Goal: Book appointment/travel/reservation

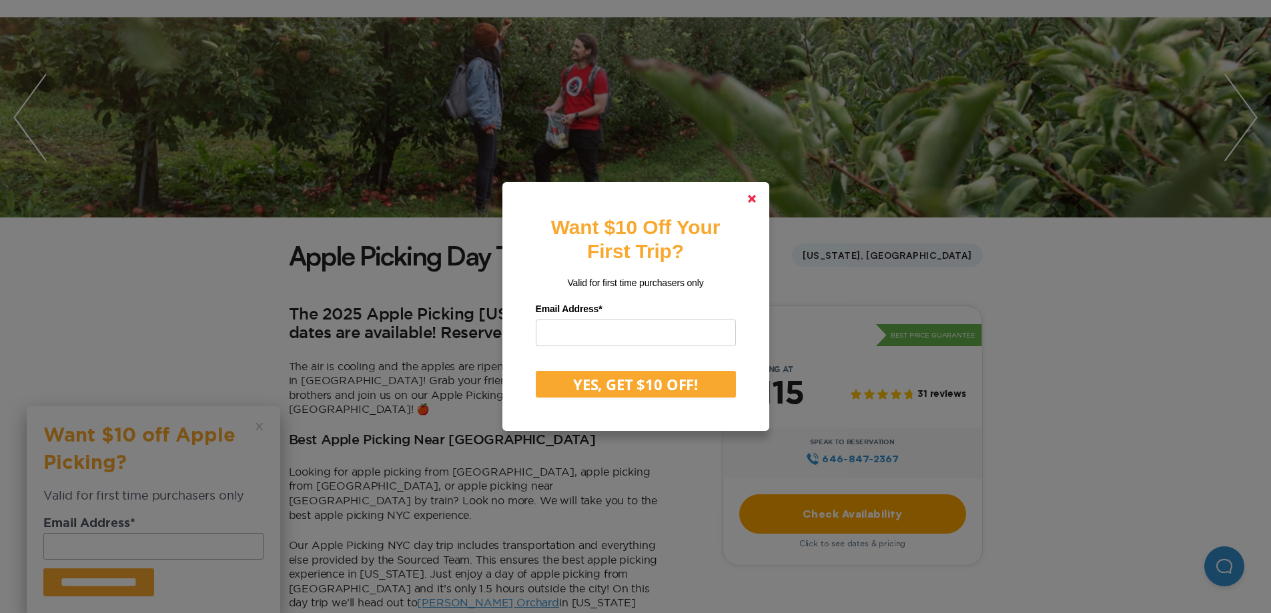
click at [756, 195] on icon at bounding box center [752, 199] width 8 height 8
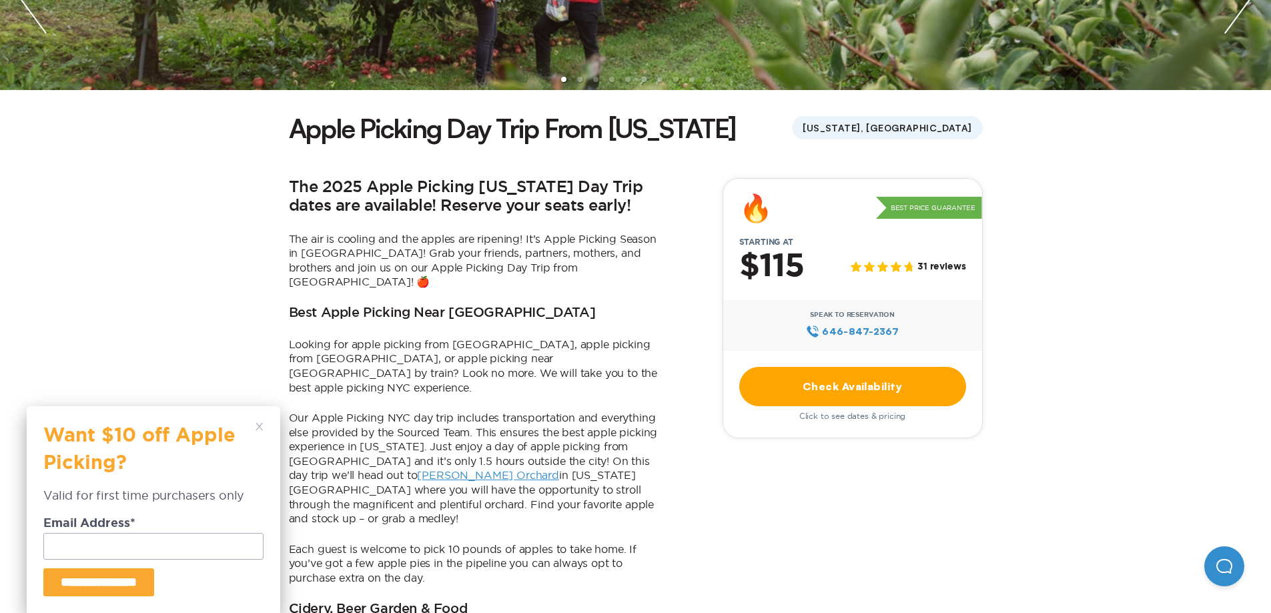
scroll to position [267, 0]
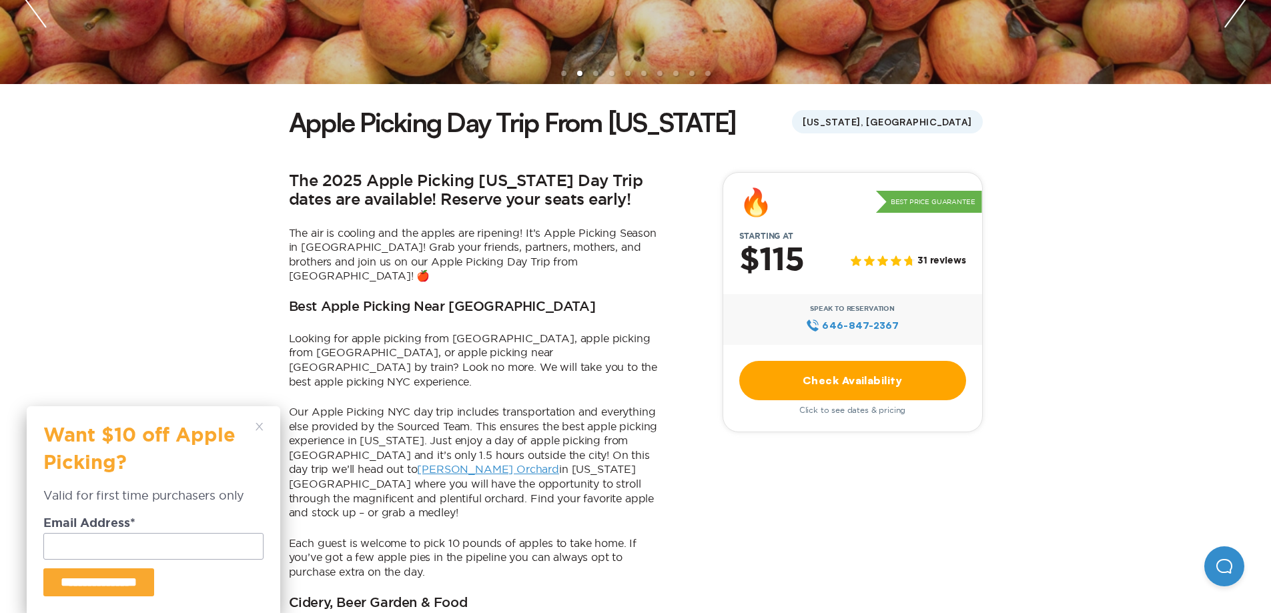
click at [255, 426] on div "**********" at bounding box center [153, 510] width 220 height 174
click at [256, 430] on icon at bounding box center [260, 427] width 8 height 8
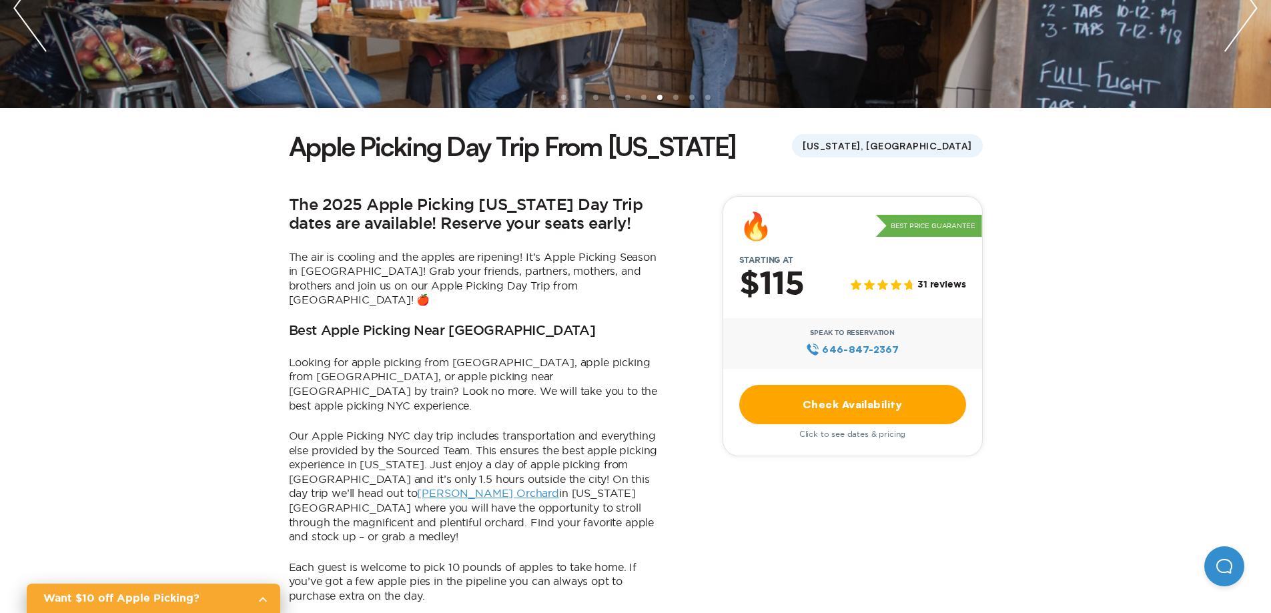
scroll to position [200, 0]
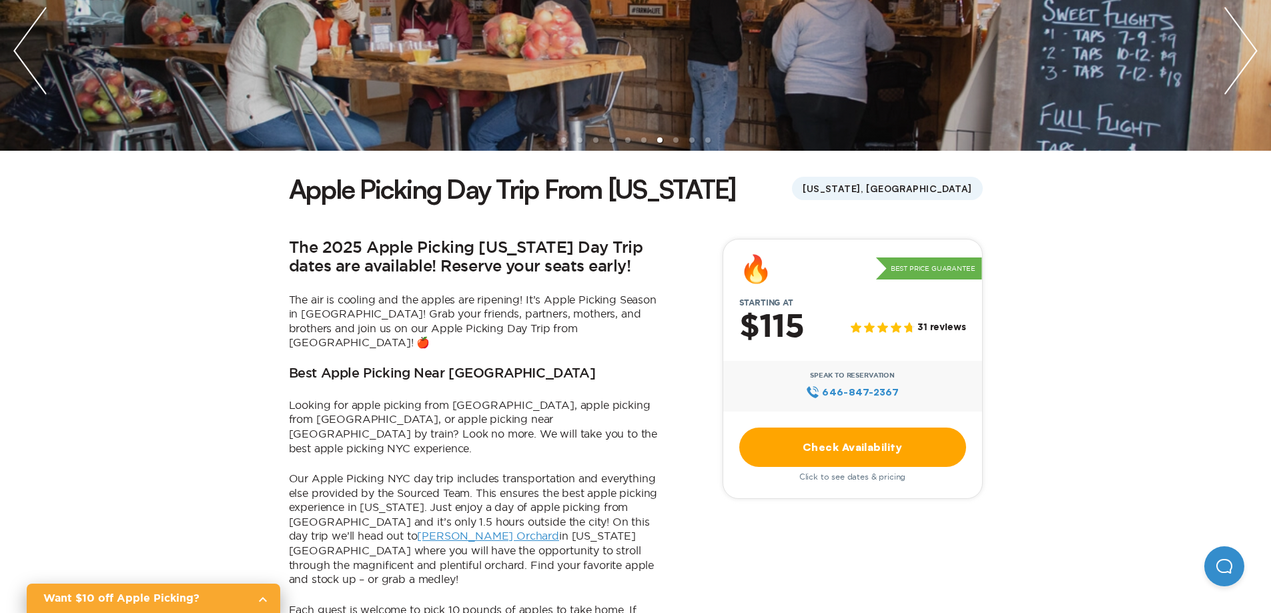
click at [819, 446] on link "Check Availability" at bounding box center [852, 447] width 227 height 39
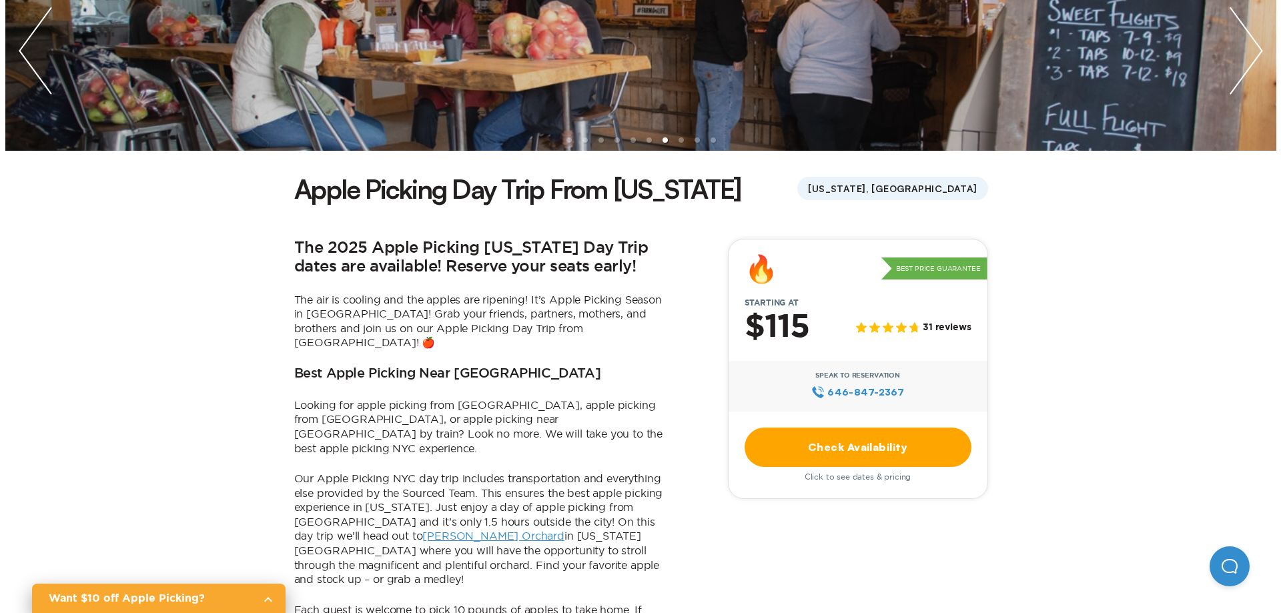
scroll to position [0, 0]
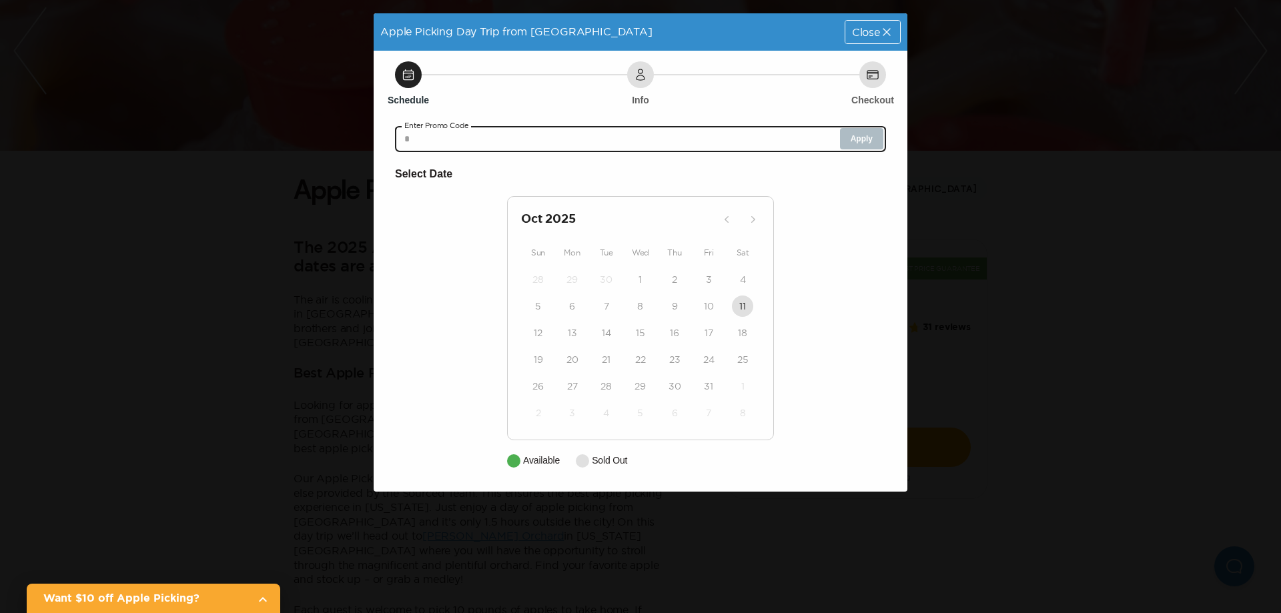
click at [739, 141] on input "text" at bounding box center [640, 138] width 491 height 27
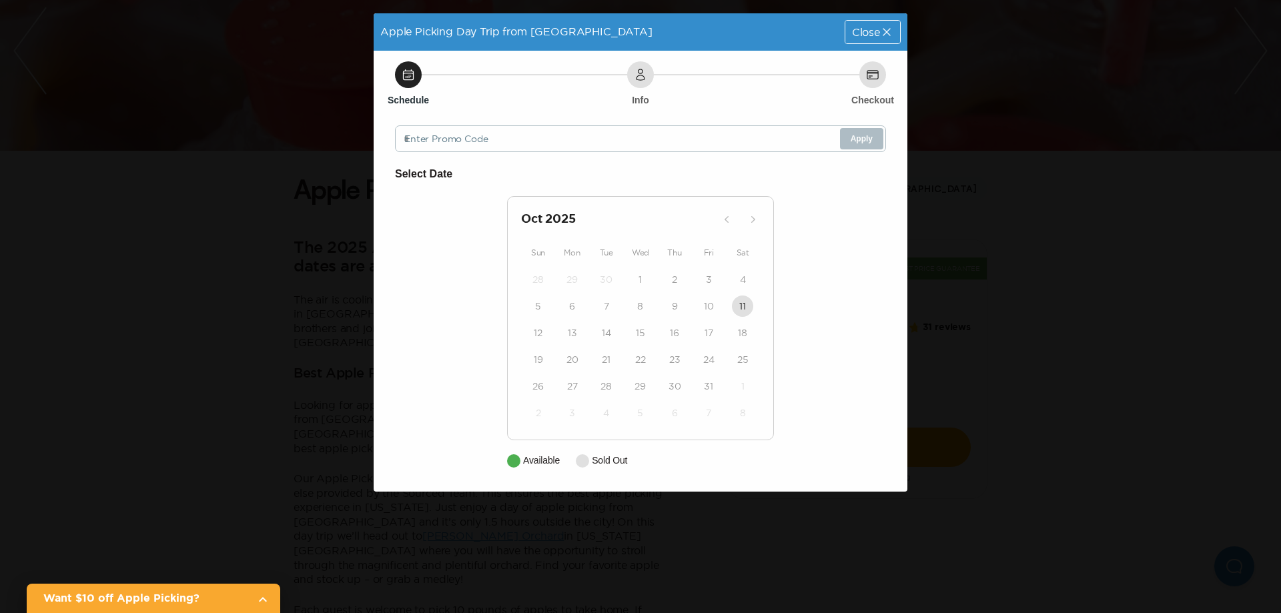
click at [549, 460] on p "Available" at bounding box center [541, 461] width 37 height 14
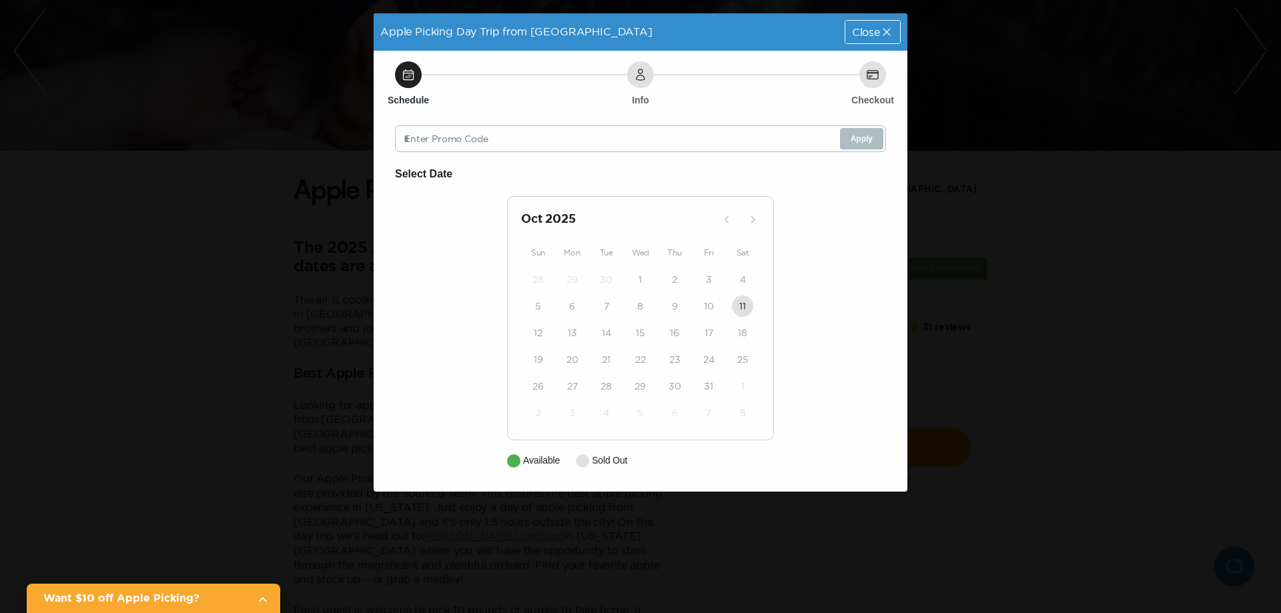
click at [731, 386] on div "1" at bounding box center [743, 386] width 34 height 27
click at [645, 394] on div "29" at bounding box center [640, 386] width 34 height 27
drag, startPoint x: 650, startPoint y: 394, endPoint x: 566, endPoint y: 384, distance: 84.7
click at [593, 393] on div "28" at bounding box center [606, 386] width 34 height 27
click at [556, 380] on div "27" at bounding box center [572, 386] width 34 height 27
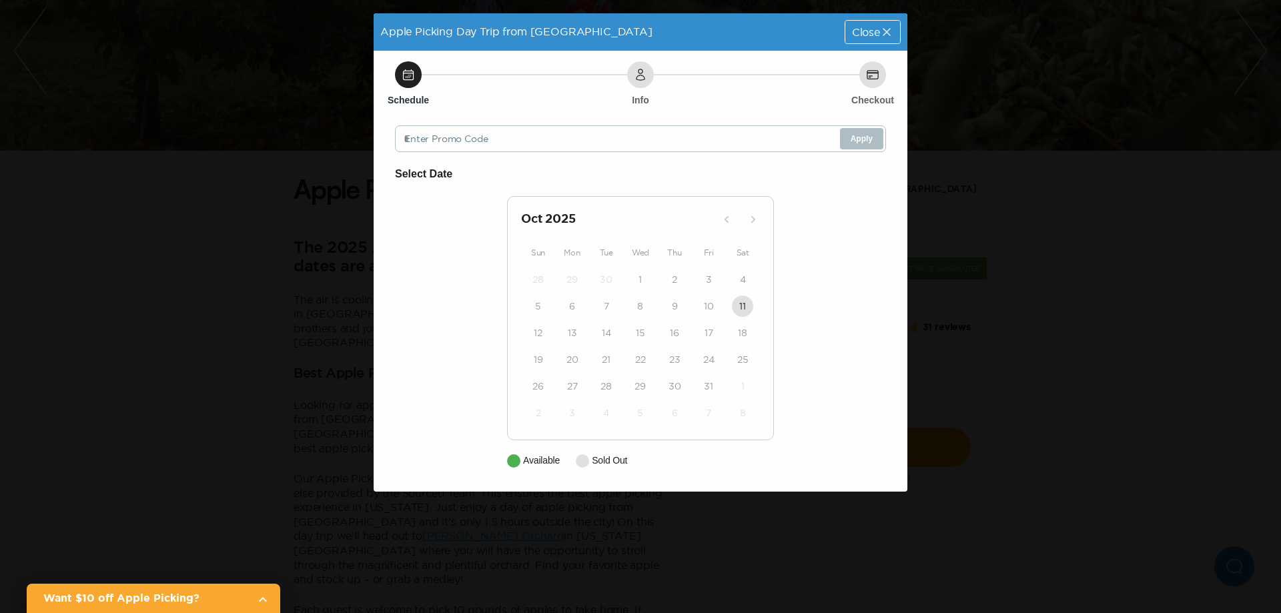
click at [870, 17] on div "Apple Picking Day Trip from [GEOGRAPHIC_DATA] Close" at bounding box center [641, 31] width 534 height 37
click at [867, 22] on div "Close" at bounding box center [873, 32] width 55 height 23
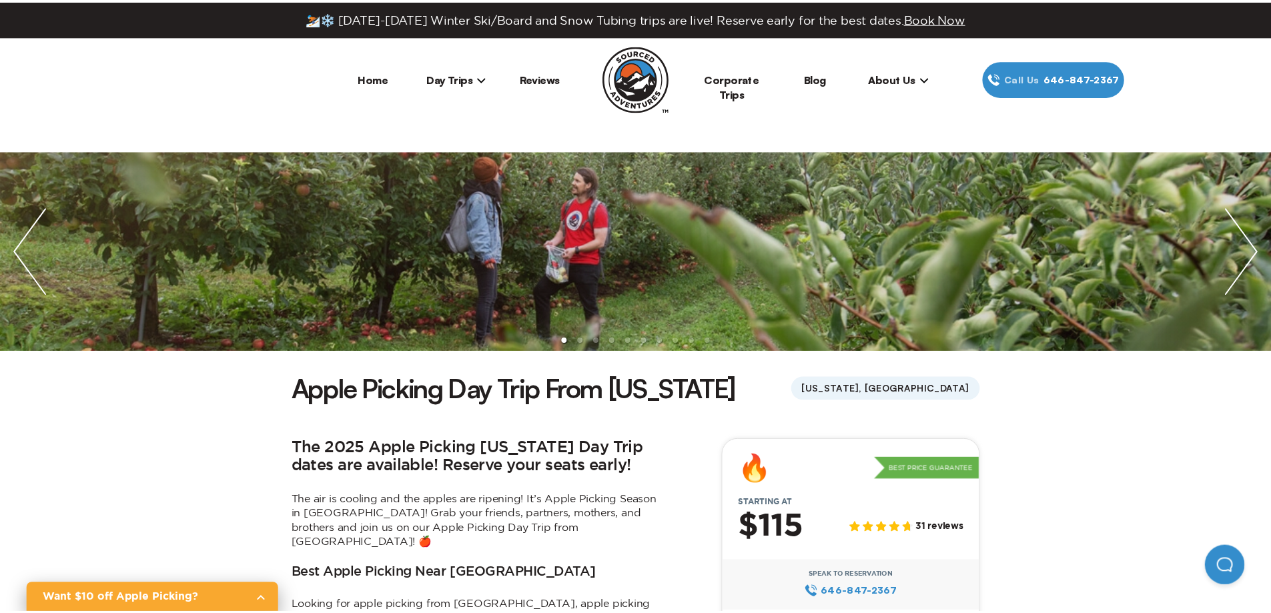
scroll to position [200, 0]
